Goal: Ask a question: Seek information or help from site administrators or community

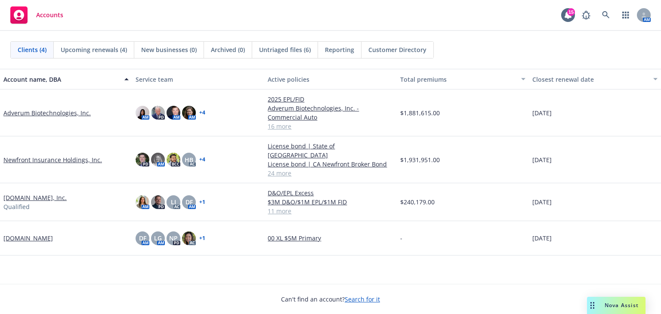
click at [609, 300] on div "Nova Assist" at bounding box center [616, 305] width 58 height 17
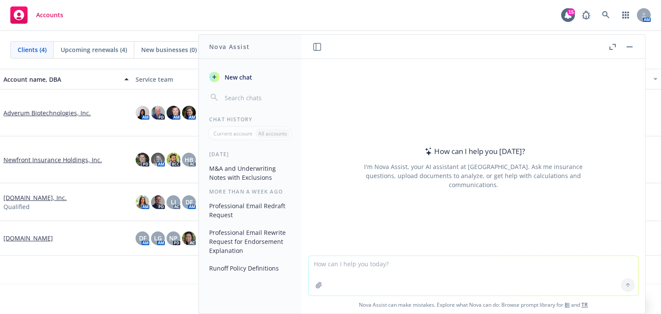
click at [335, 264] on textarea at bounding box center [472, 276] width 329 height 40
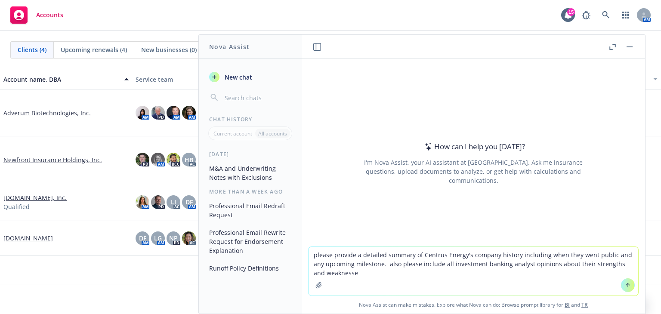
type textarea "please provide a detailed summary of Centrus Energy's company history including…"
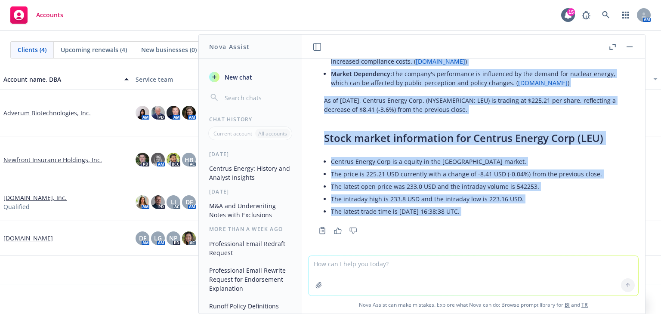
scroll to position [555, 0]
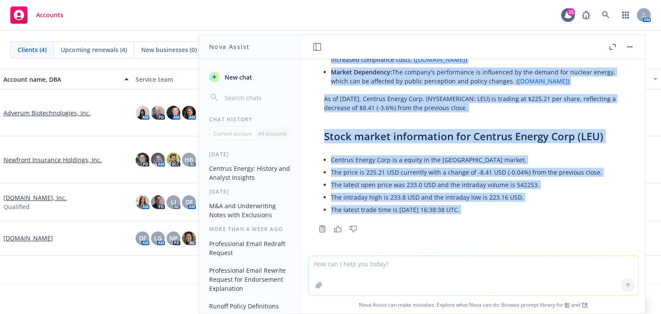
drag, startPoint x: 325, startPoint y: 117, endPoint x: 423, endPoint y: 272, distance: 183.4
click at [423, 272] on div "please provide a detailed summary of Centrus Energy's company history including…" at bounding box center [472, 186] width 343 height 255
copy div "Centrus Energy Corp., originally established as the United States Enrichment Co…"
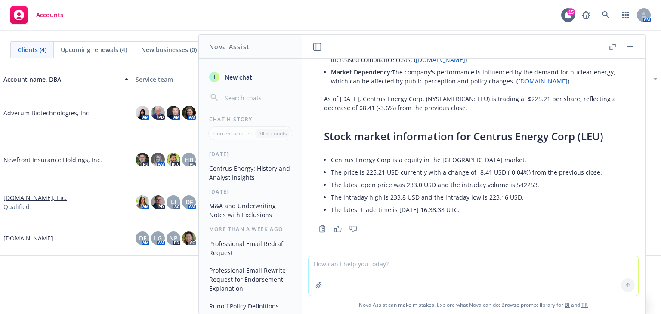
click at [382, 272] on textarea at bounding box center [472, 276] width 329 height 40
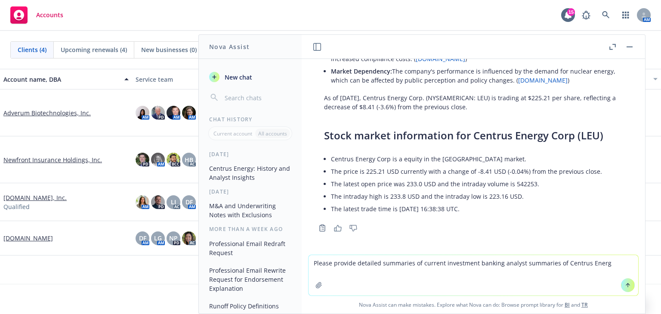
type textarea "Please provide detailed summaries of current investment banking analyst summari…"
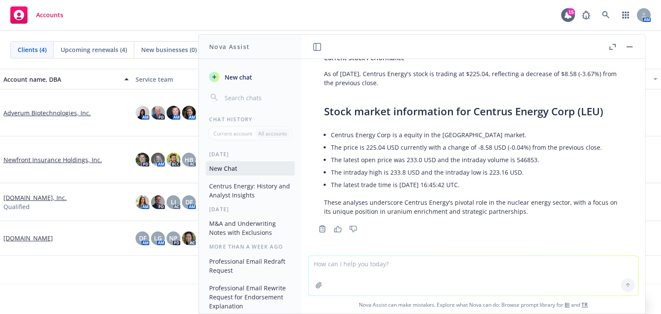
scroll to position [1085, 0]
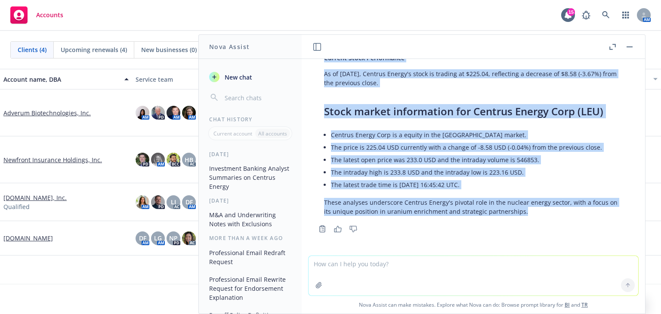
drag, startPoint x: 325, startPoint y: 111, endPoint x: 535, endPoint y: 209, distance: 232.1
copy div "Centrus Energy Corp. (NYSE: LEU) has garnered significant attention from invest…"
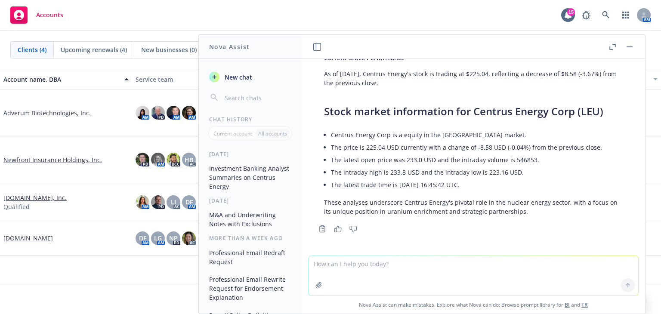
drag, startPoint x: 434, startPoint y: 312, endPoint x: 348, endPoint y: 274, distance: 94.5
click at [348, 274] on textarea at bounding box center [472, 276] width 329 height 40
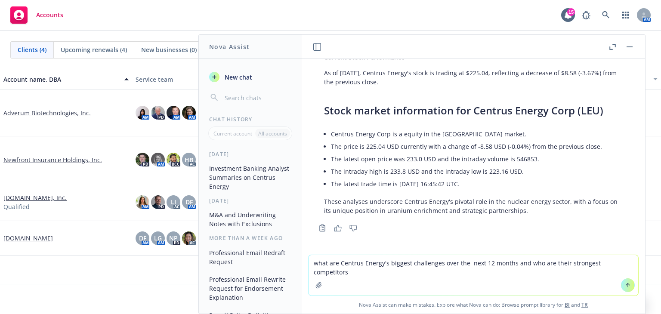
type textarea "what are Centrus Energy's biggest challenges over the next 12 months and who ar…"
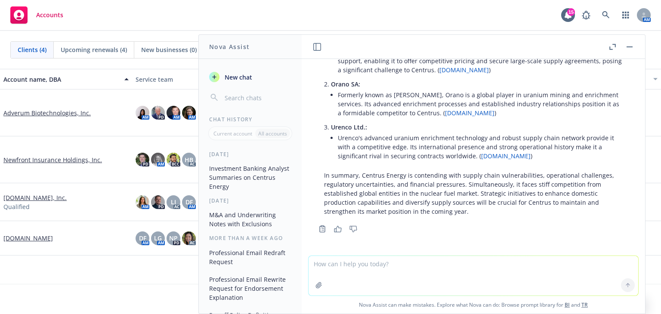
scroll to position [1624, 0]
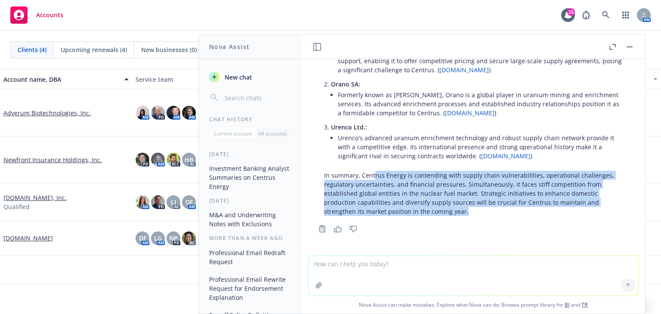
drag, startPoint x: 477, startPoint y: 211, endPoint x: 373, endPoint y: 176, distance: 109.8
click at [373, 176] on p "In summary, Centrus Energy is contending with supply chain vulnerabilities, ope…" at bounding box center [473, 193] width 298 height 45
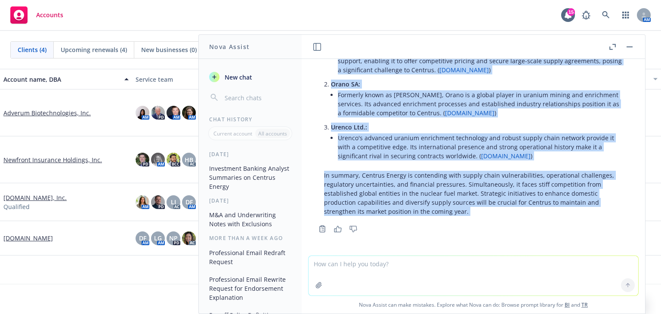
drag, startPoint x: 325, startPoint y: 116, endPoint x: 431, endPoint y: 271, distance: 187.2
click at [431, 271] on div "please provide a detailed summary of Centrus Energy's company history including…" at bounding box center [472, 186] width 343 height 255
copy div "Centrus Energy Corp. (NYSE: LEU) is navigating a complex landscape over the nex…"
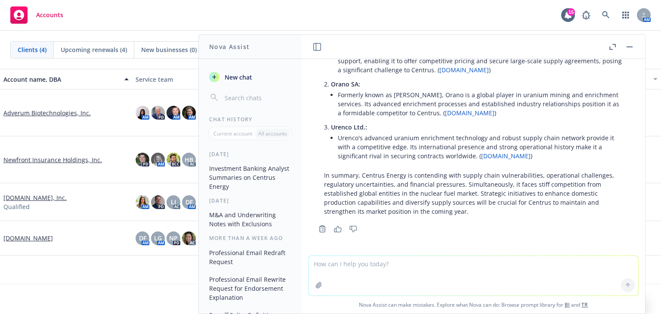
click at [372, 262] on textarea at bounding box center [472, 276] width 329 height 40
type textarea "c"
type textarea "has centrus energy faced an securities litigation"
click at [628, 285] on button at bounding box center [628, 285] width 14 height 14
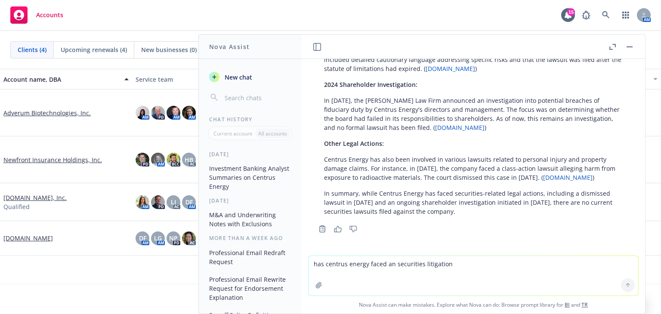
scroll to position [1911, 0]
